Goal: Navigation & Orientation: Find specific page/section

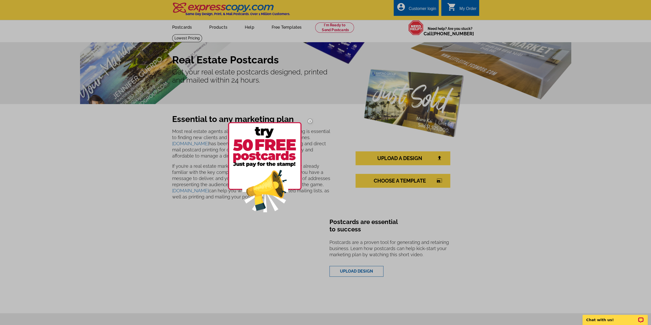
click at [538, 138] on div at bounding box center [325, 162] width 651 height 325
click at [310, 119] on img at bounding box center [310, 121] width 15 height 15
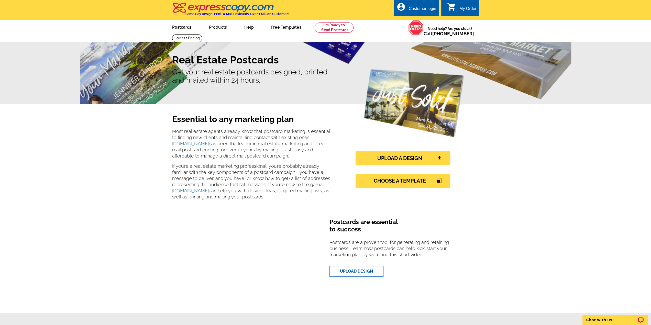
click at [181, 28] on link "Postcards" at bounding box center [182, 27] width 36 height 12
